Goal: Task Accomplishment & Management: Manage account settings

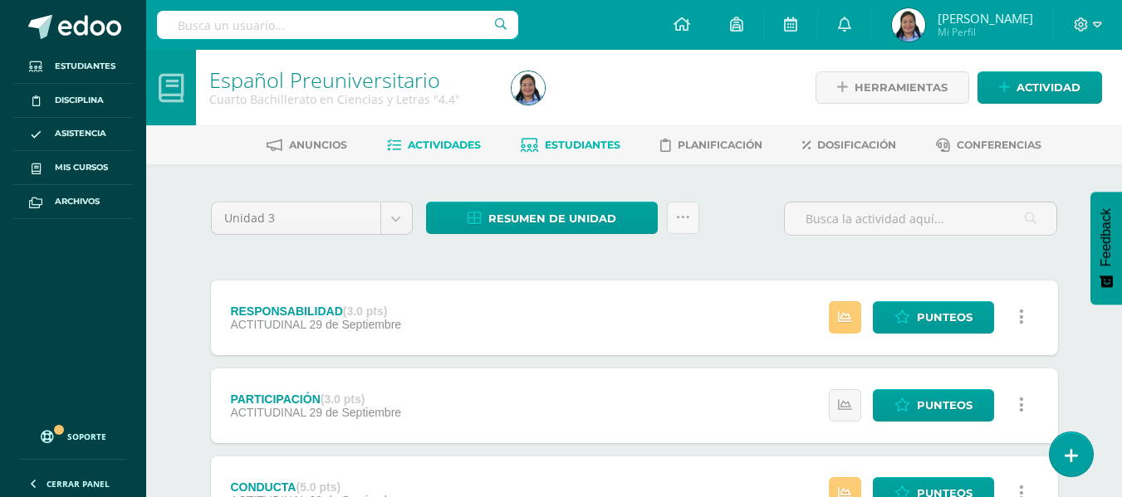
scroll to position [520, 0]
click at [572, 141] on span "Estudiantes" at bounding box center [583, 145] width 76 height 12
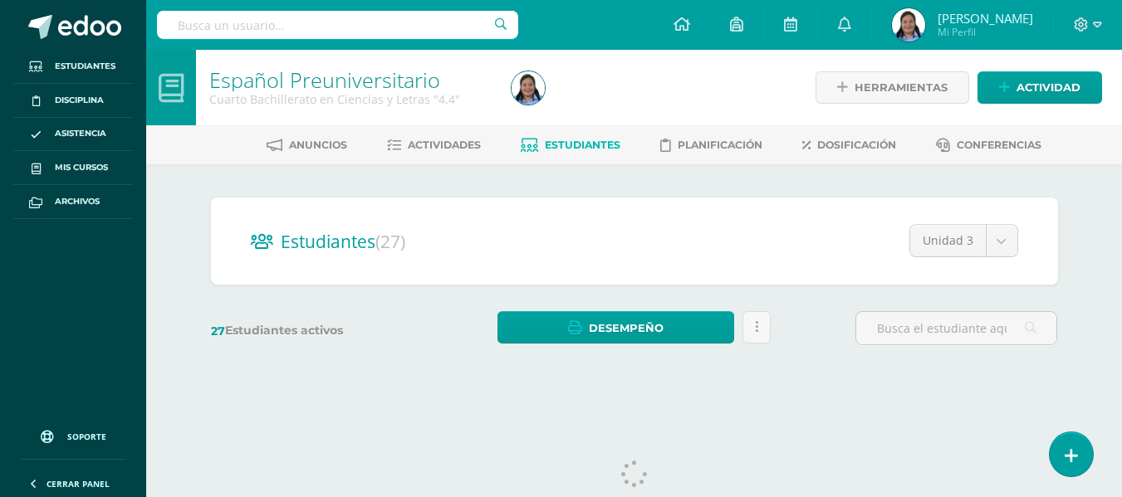
scroll to position [38, 0]
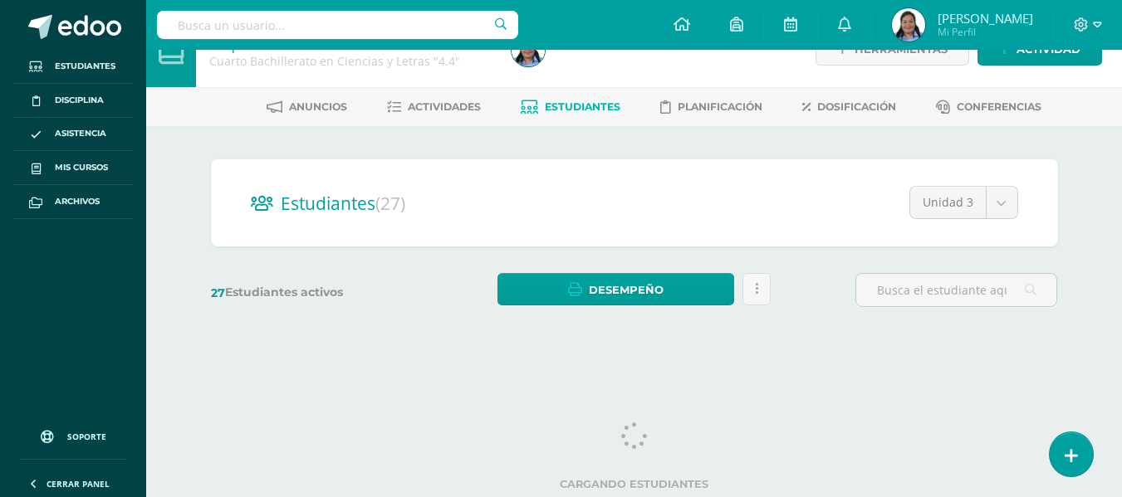
click at [584, 103] on span "Estudiantes" at bounding box center [583, 106] width 76 height 12
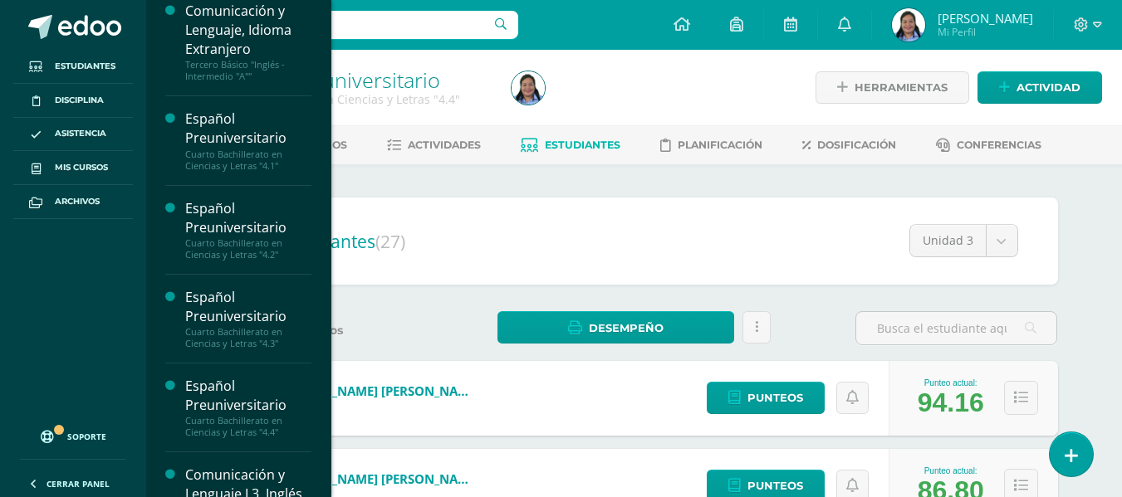
scroll to position [520, 0]
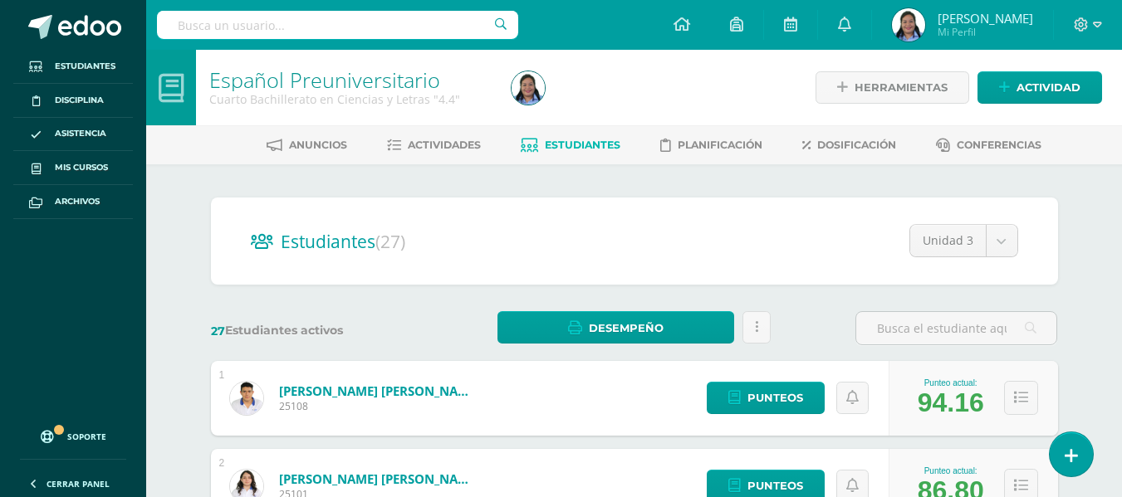
click at [422, 145] on span "Actividades" at bounding box center [444, 145] width 73 height 12
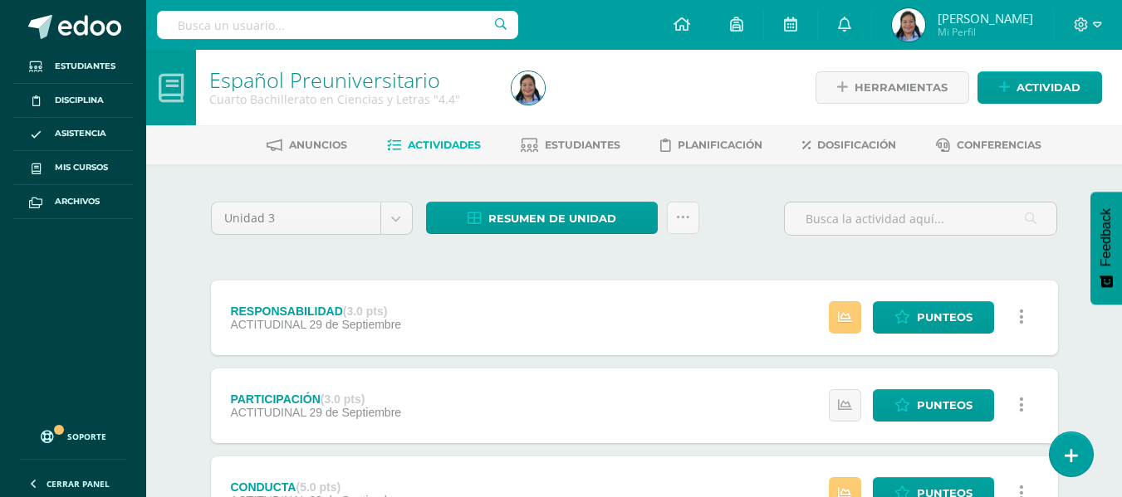
click at [744, 217] on div "Unidad 3 Unidad 1 Unidad 2 Unidad 3 Resumen de unidad Descargar como HTML Desca…" at bounding box center [634, 225] width 860 height 47
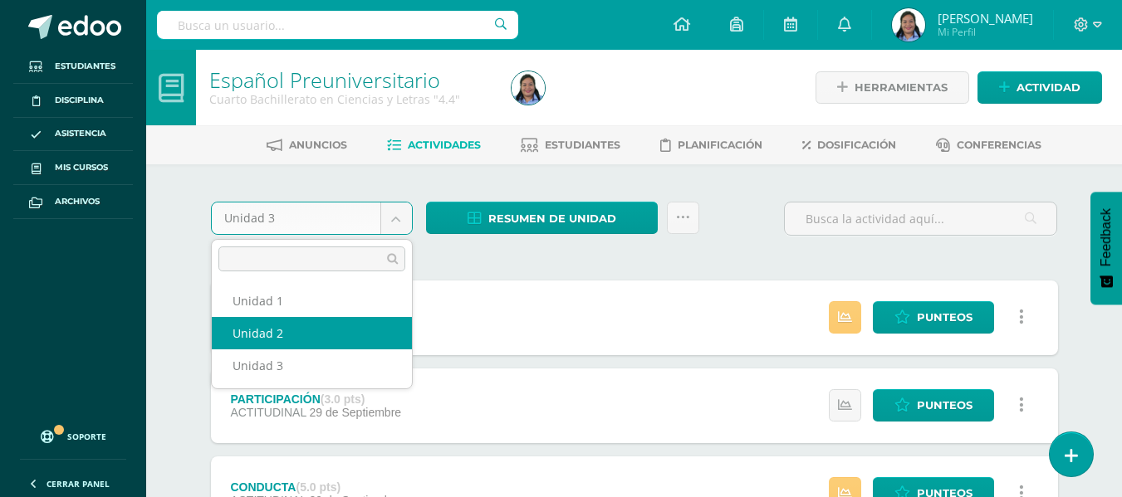
select select "Unidad 2"
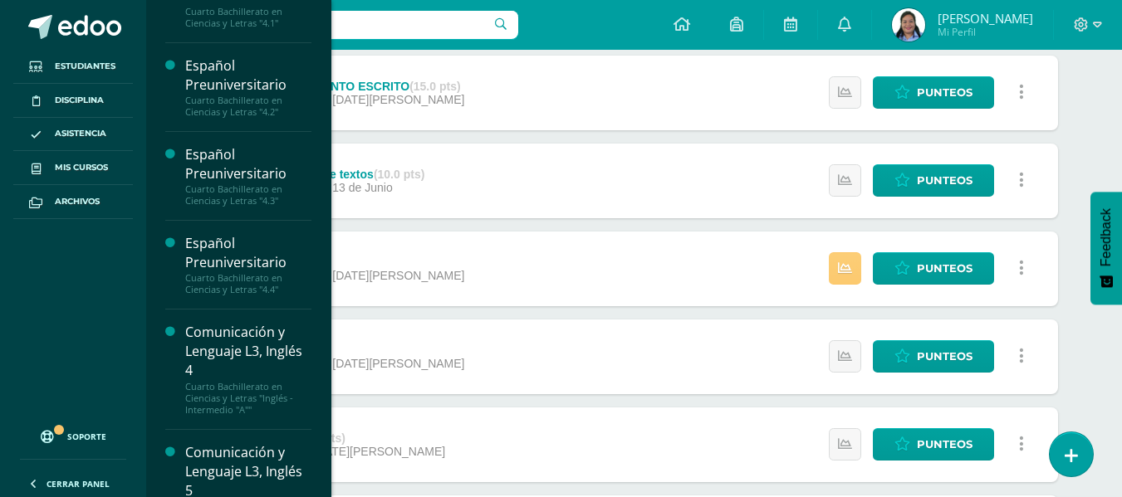
scroll to position [520, 0]
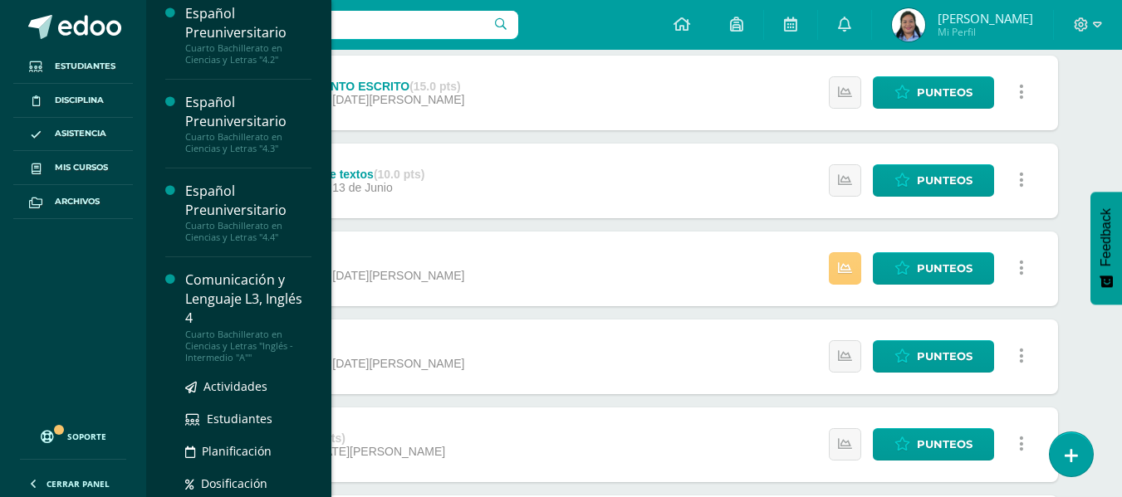
click at [228, 326] on div "Comunicación y Lenguaje L3, Inglés 4" at bounding box center [248, 299] width 126 height 57
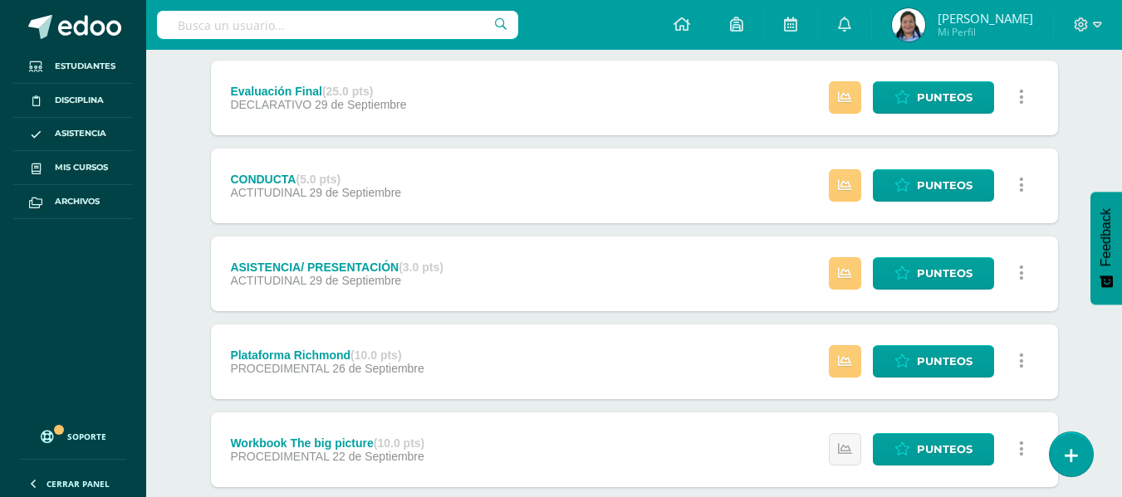
scroll to position [12, 0]
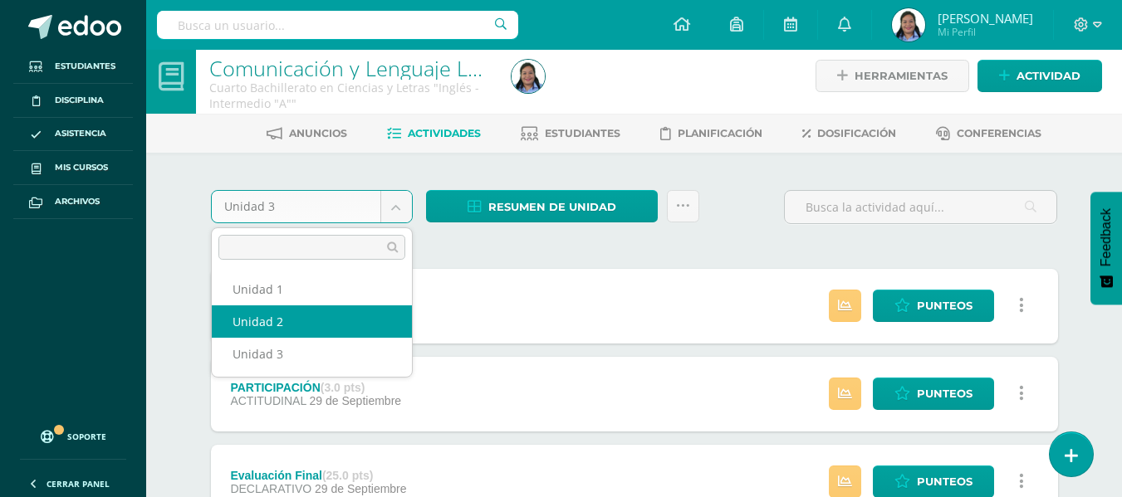
select select "Unidad 2"
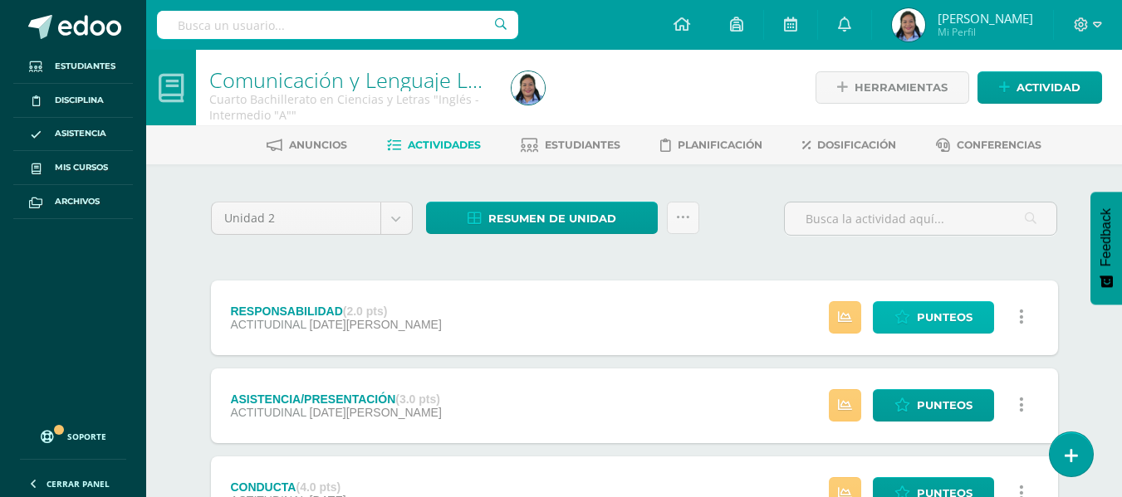
click at [933, 328] on span "Punteos" at bounding box center [945, 317] width 56 height 31
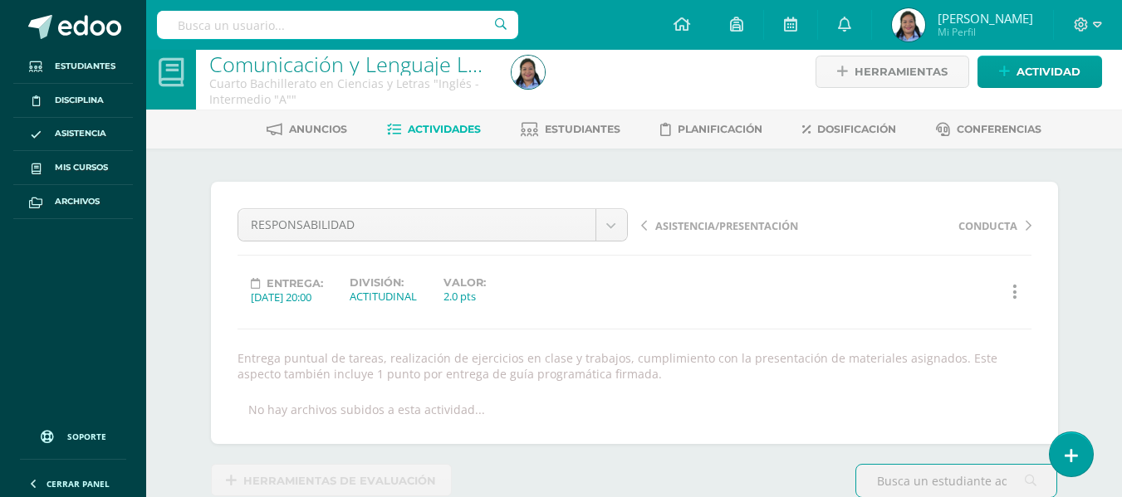
scroll to position [228, 0]
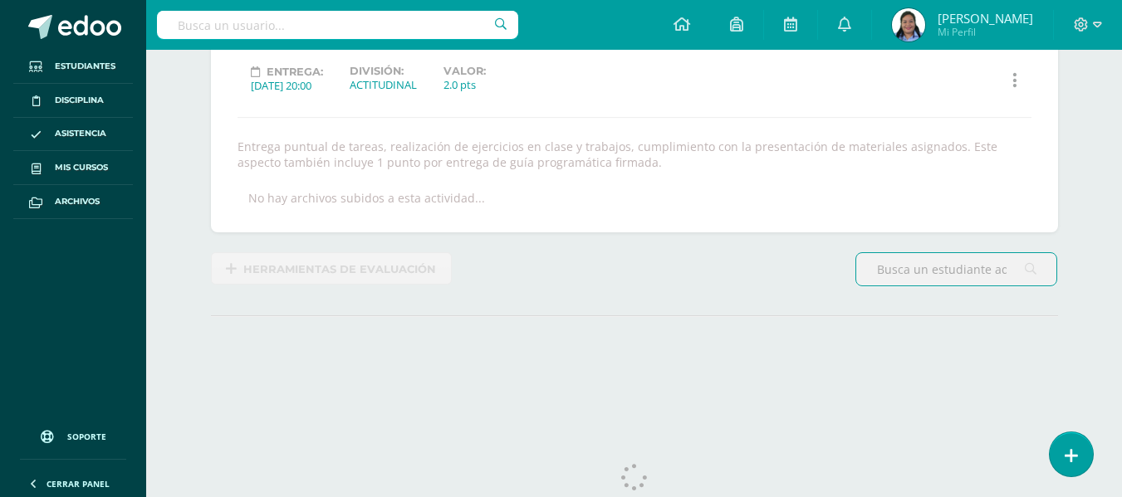
click at [809, 248] on div "¿Estás seguro que quieres eliminar esta actividad? Esto borrará la actividad y …" at bounding box center [634, 191] width 860 height 442
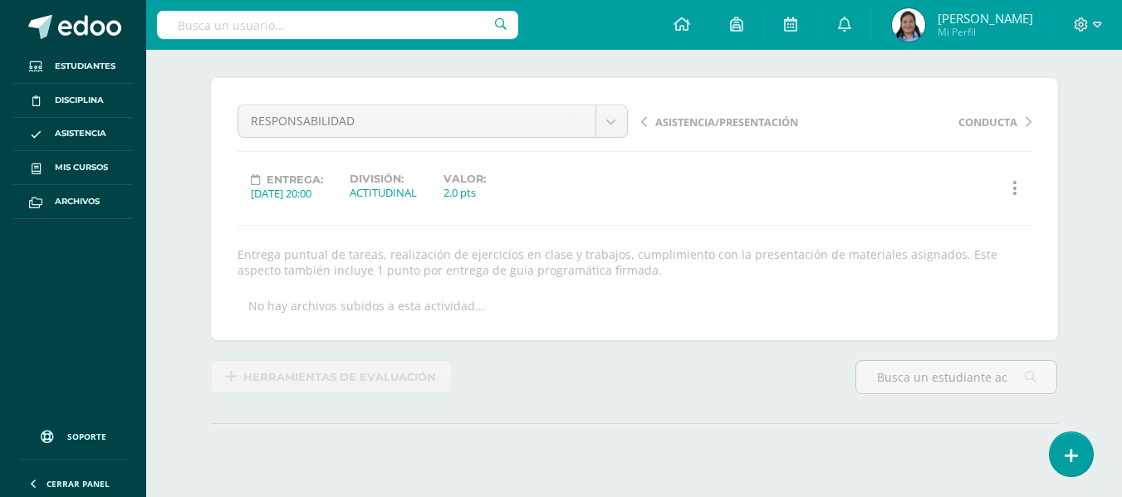
click at [1090, 340] on div "¿Estás seguro que quieres eliminar esta actividad? Esto borrará la actividad y …" at bounding box center [635, 299] width 914 height 508
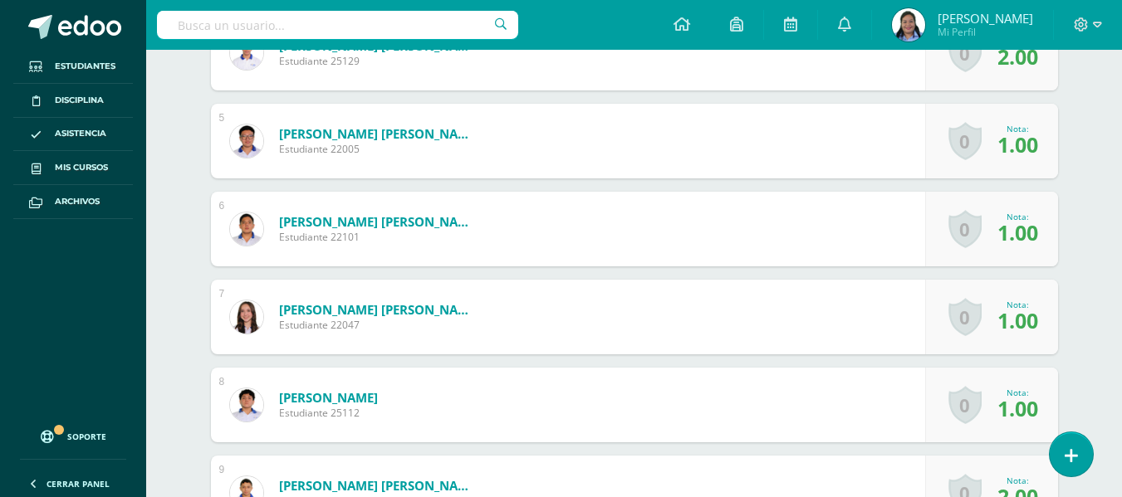
scroll to position [832, 0]
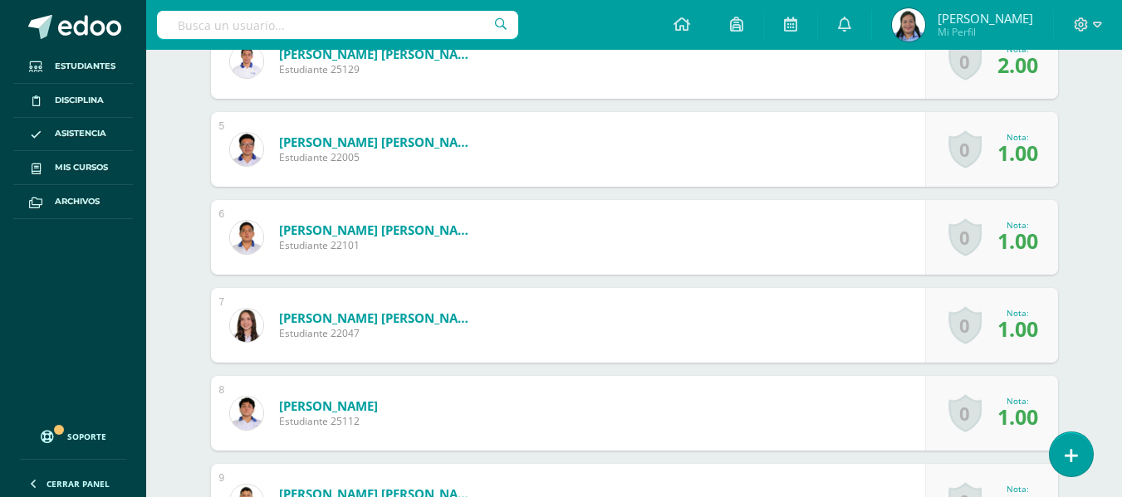
click at [1043, 218] on div "0 Logros Logros obtenidos Aún no hay logros agregados Nota: 1.00" at bounding box center [991, 237] width 133 height 75
click at [1041, 225] on div "0 Logros Logros obtenidos Aún no hay logros agregados Nota: 1.00" at bounding box center [991, 237] width 133 height 75
click at [1024, 247] on span "1.00" at bounding box center [1017, 241] width 41 height 28
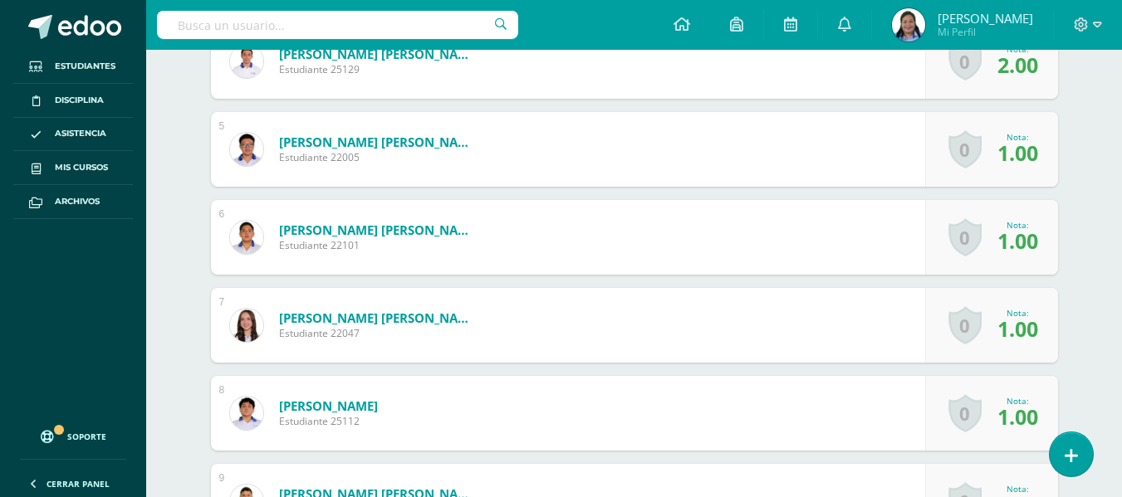
click at [1024, 247] on span "1.00" at bounding box center [1017, 241] width 41 height 28
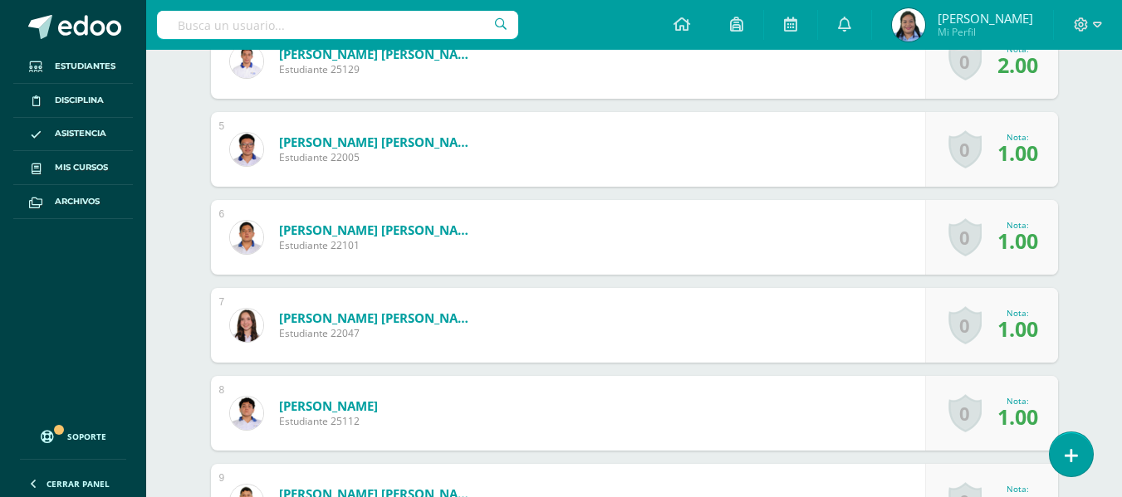
click at [1024, 247] on span "1.00" at bounding box center [1017, 241] width 41 height 28
click at [1021, 163] on span "1.00" at bounding box center [1017, 153] width 41 height 28
click at [1017, 91] on div "0 Logros Logros obtenidos Aún no hay logros agregados Nota: 2.00" at bounding box center [991, 61] width 133 height 75
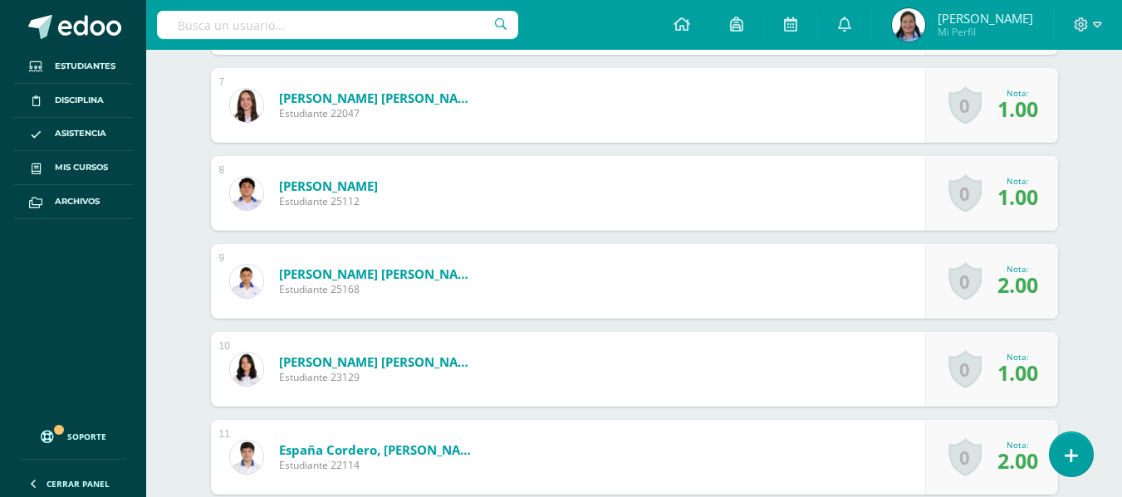
scroll to position [0, 0]
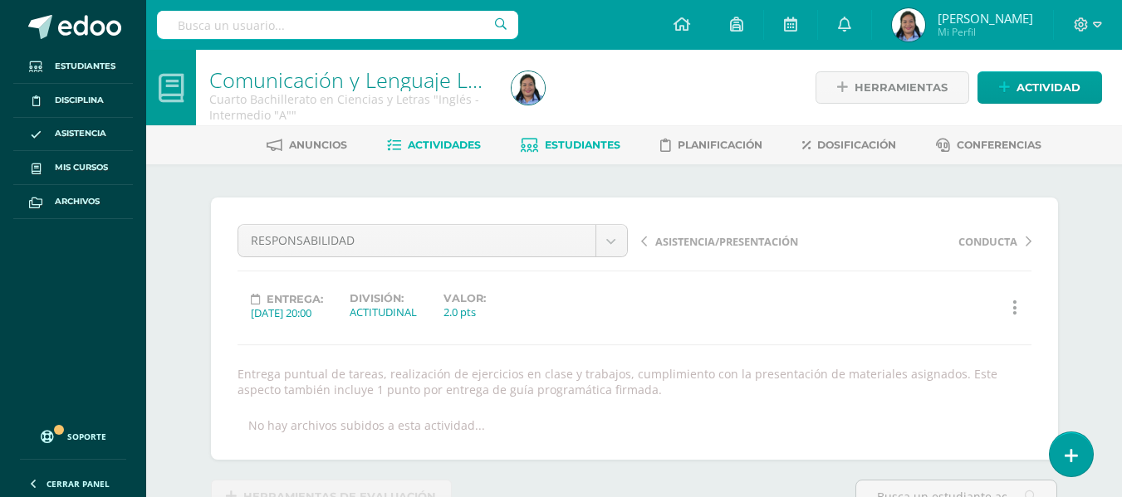
click at [558, 146] on span "Estudiantes" at bounding box center [583, 145] width 76 height 12
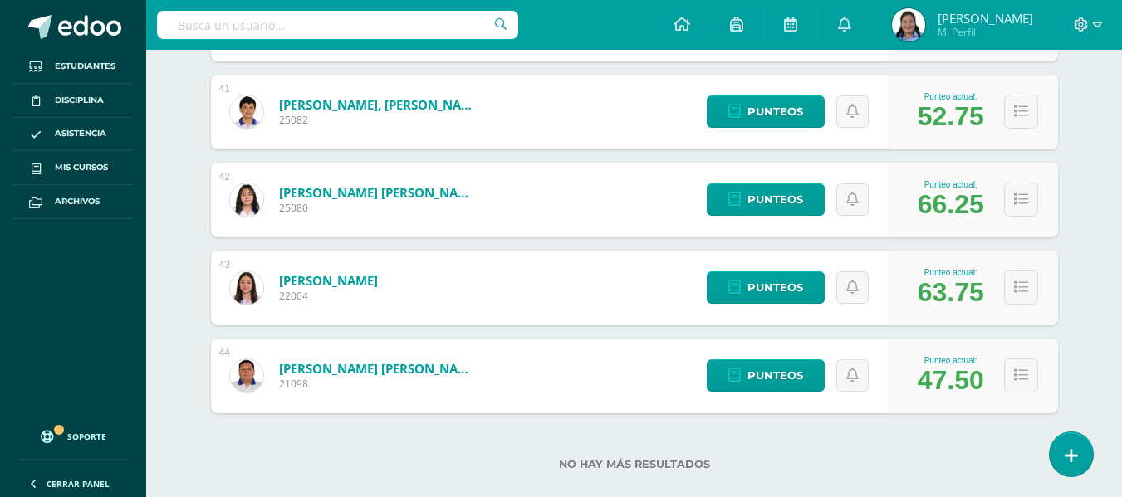
scroll to position [3834, 0]
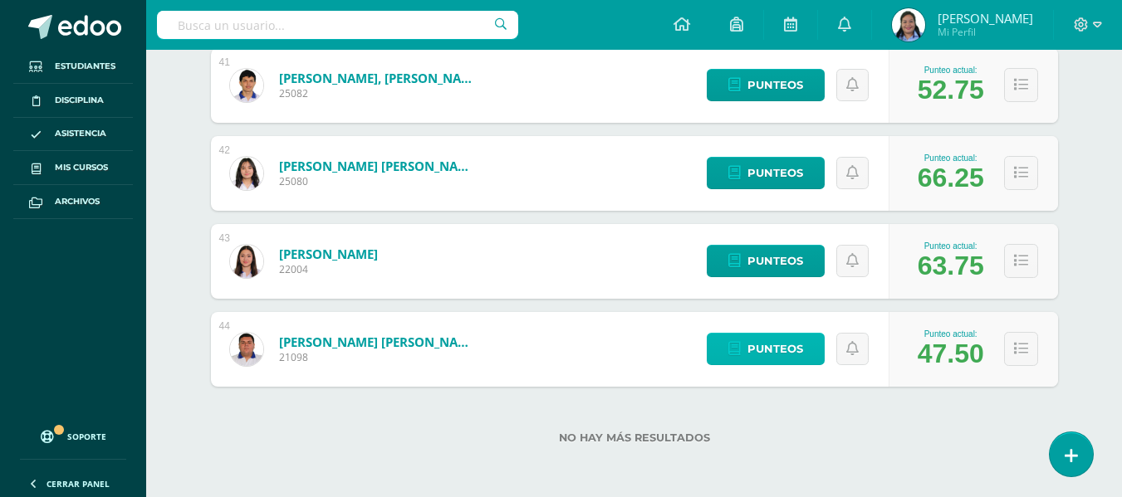
click at [733, 349] on icon at bounding box center [734, 349] width 12 height 14
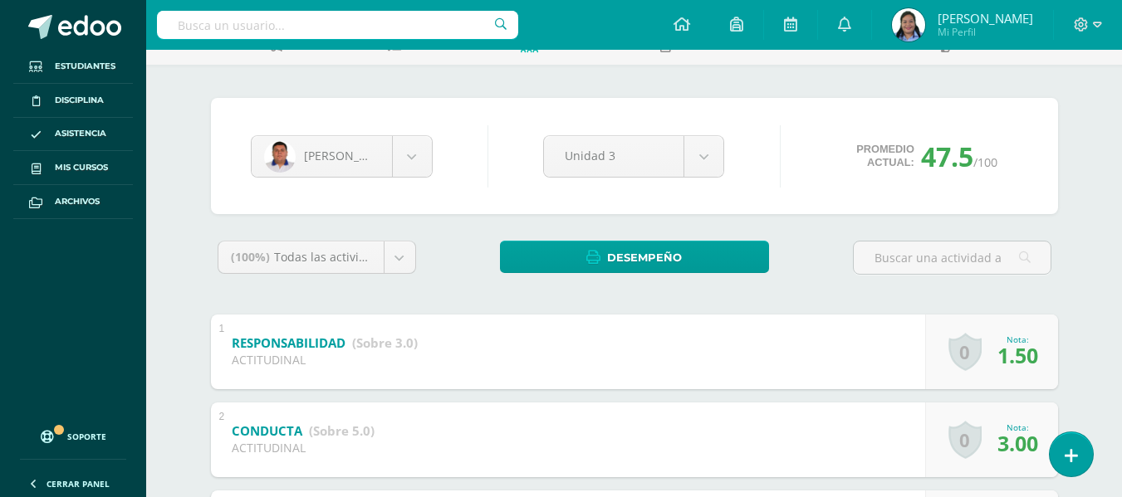
scroll to position [94, 0]
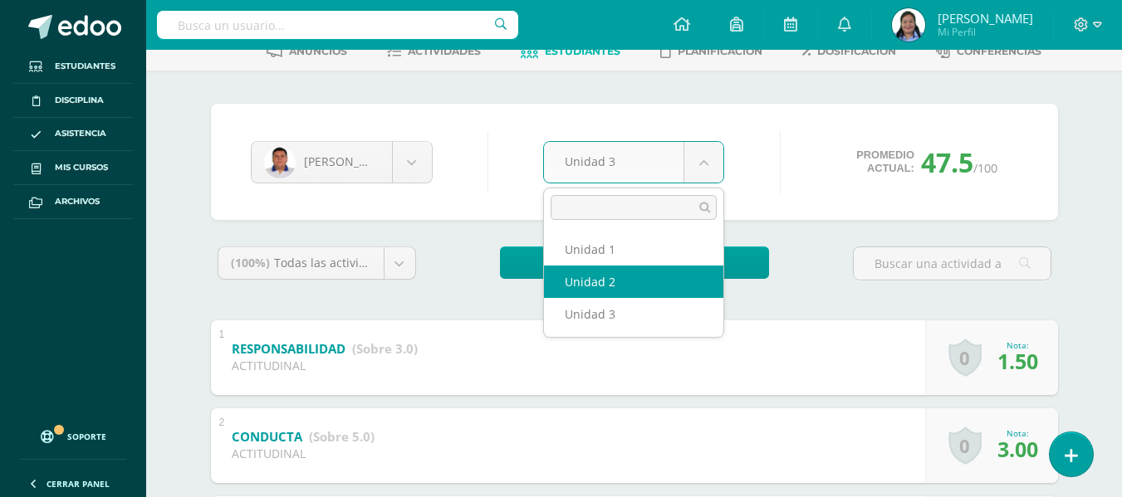
select select "Unidad 2"
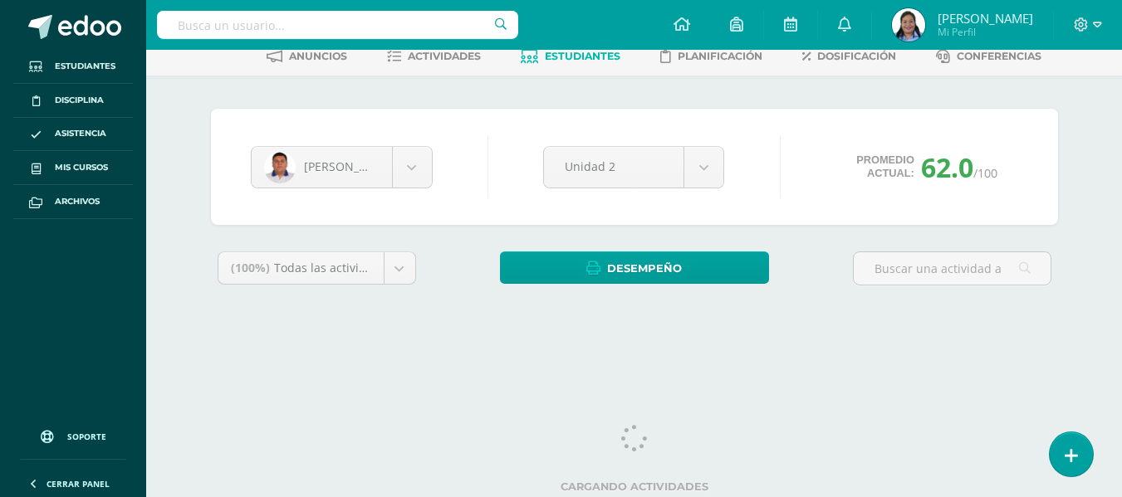
scroll to position [91, 0]
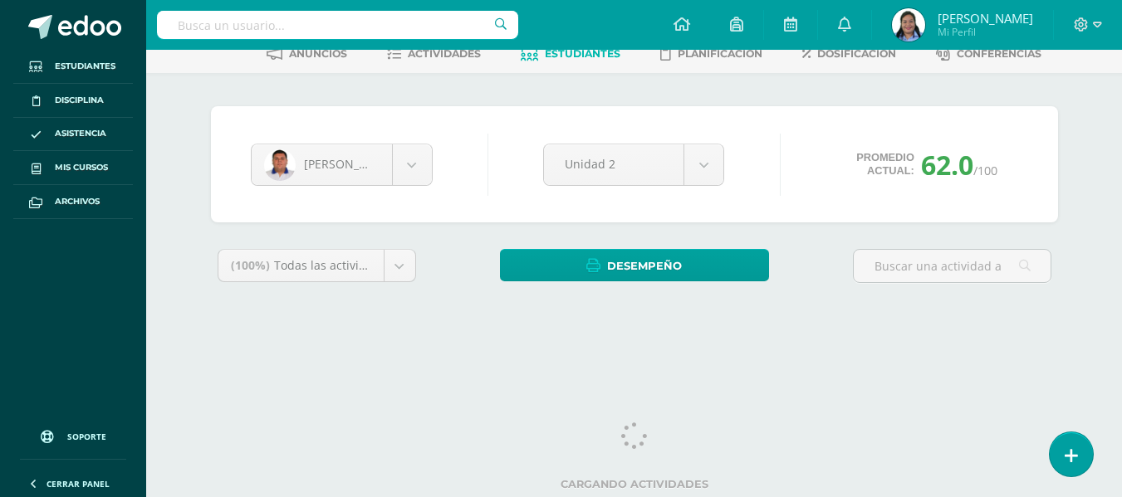
drag, startPoint x: 1134, startPoint y: 130, endPoint x: 1134, endPoint y: 212, distance: 82.2
click at [1122, 212] on html "Estudiantes Disciplina Asistencia Mis cursos Archivos Soporte Ayuda Reportar un…" at bounding box center [561, 133] width 1122 height 448
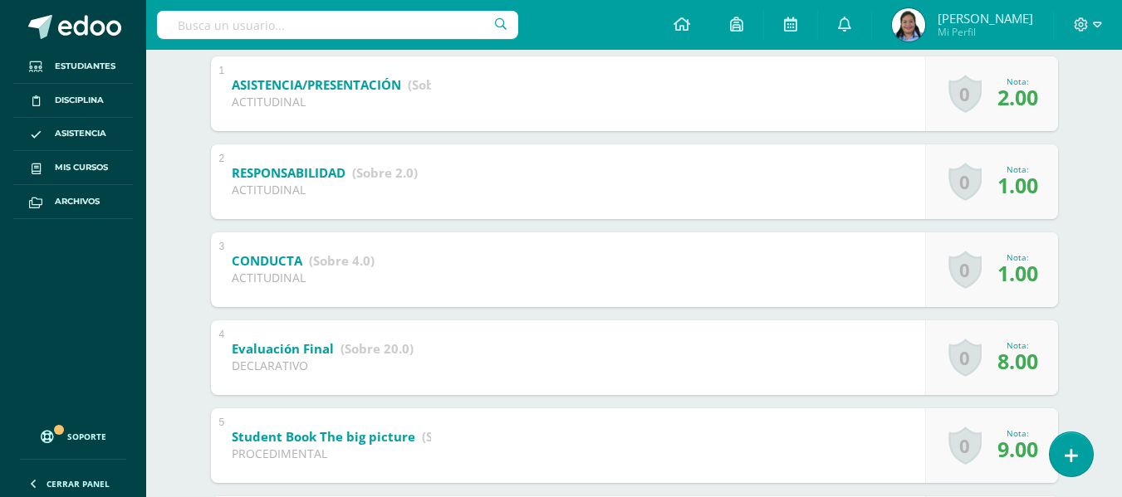
scroll to position [23, 0]
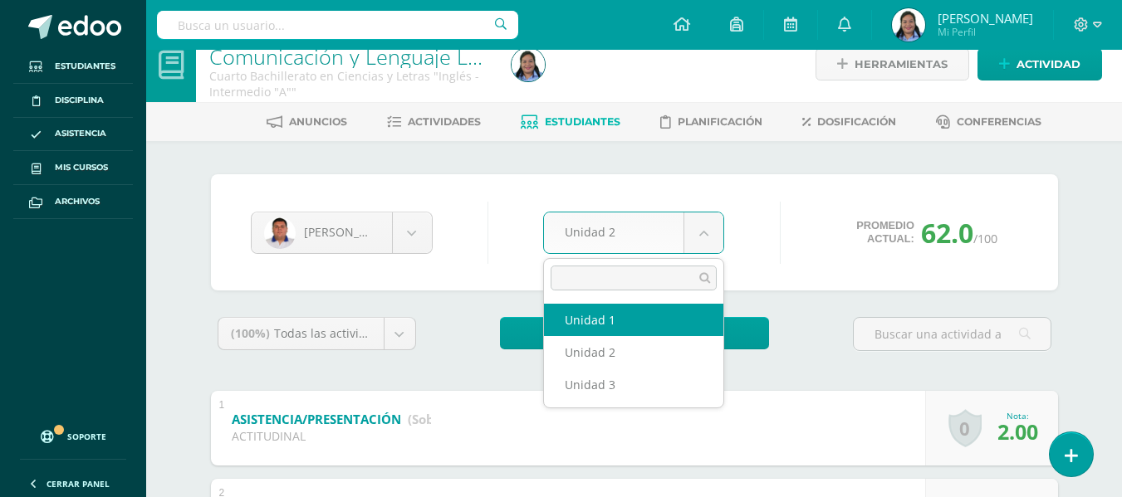
select select "Unidad 1"
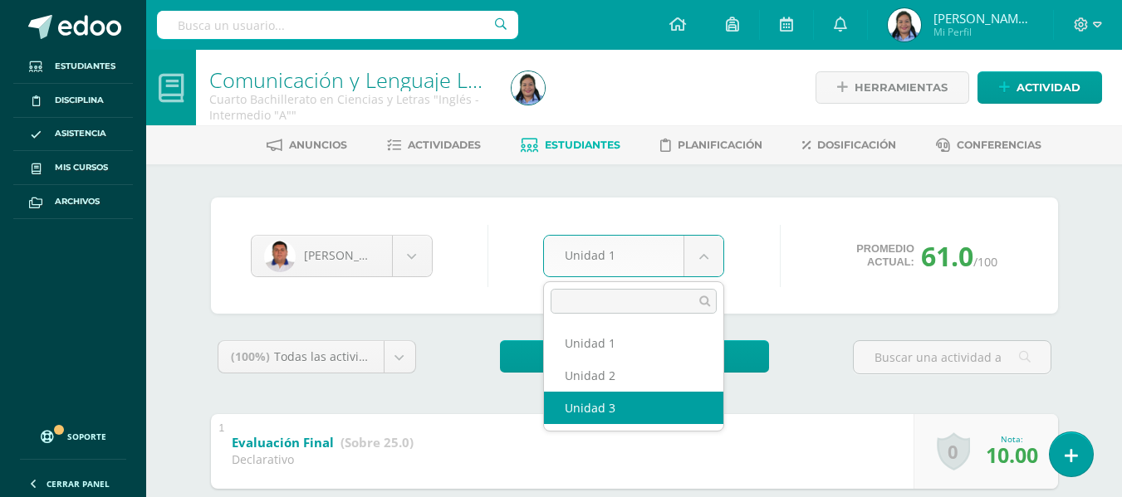
select select "Unidad 3"
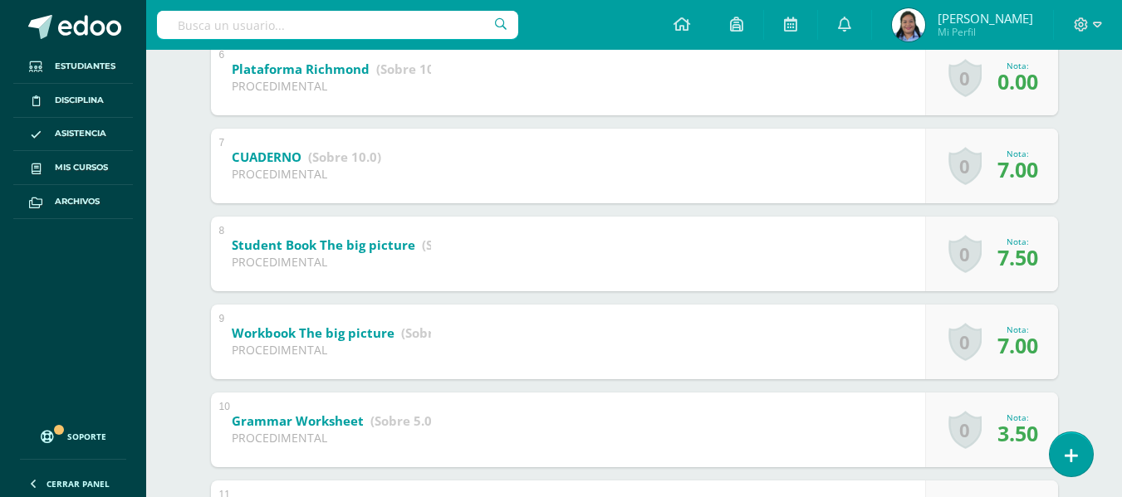
scroll to position [820, 0]
